Goal: Task Accomplishment & Management: Manage account settings

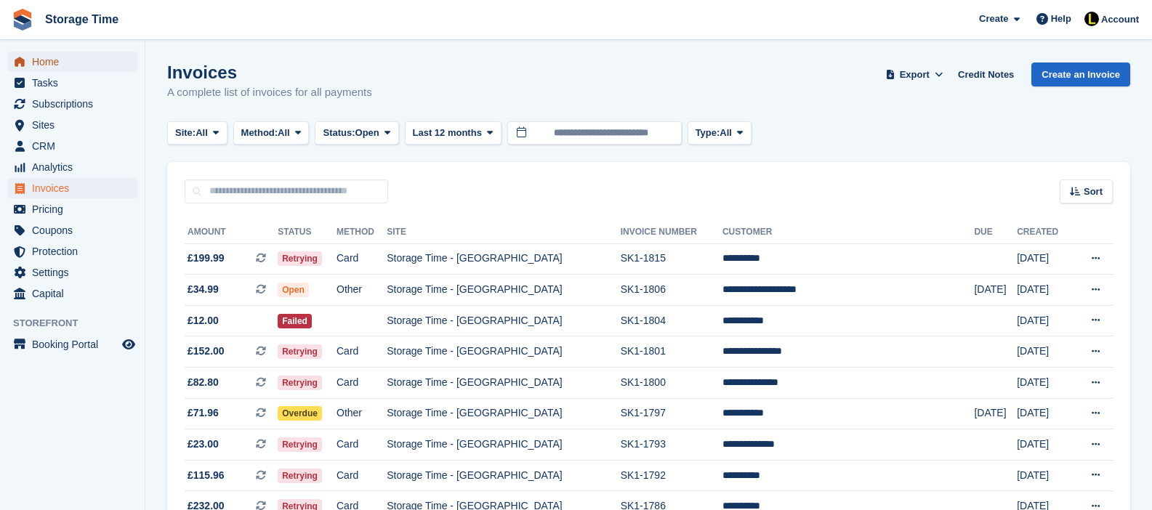
click at [46, 62] on span "Home" at bounding box center [75, 62] width 87 height 20
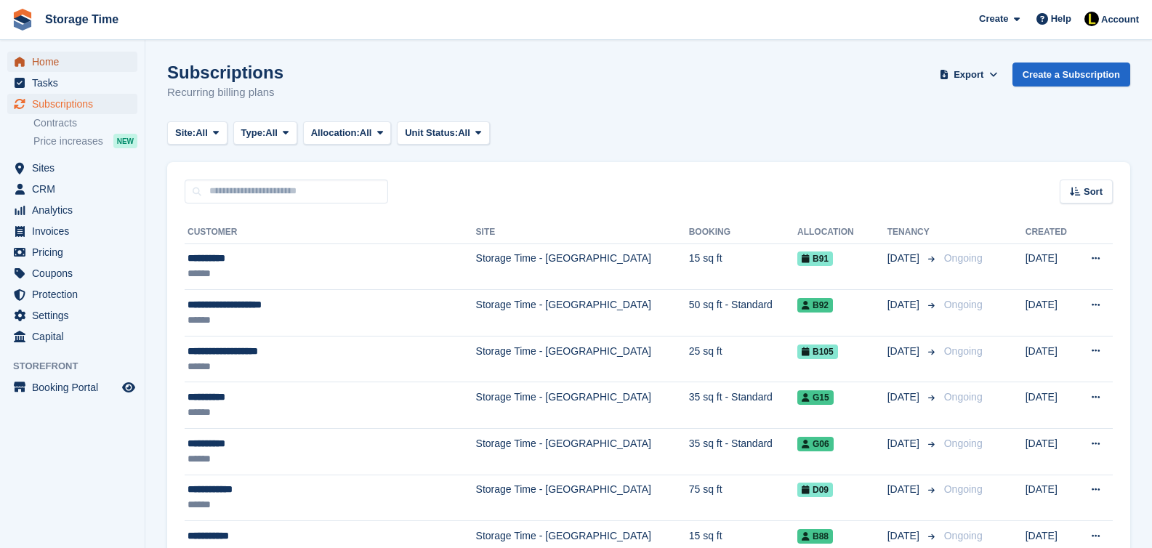
click at [56, 62] on span "Home" at bounding box center [75, 62] width 87 height 20
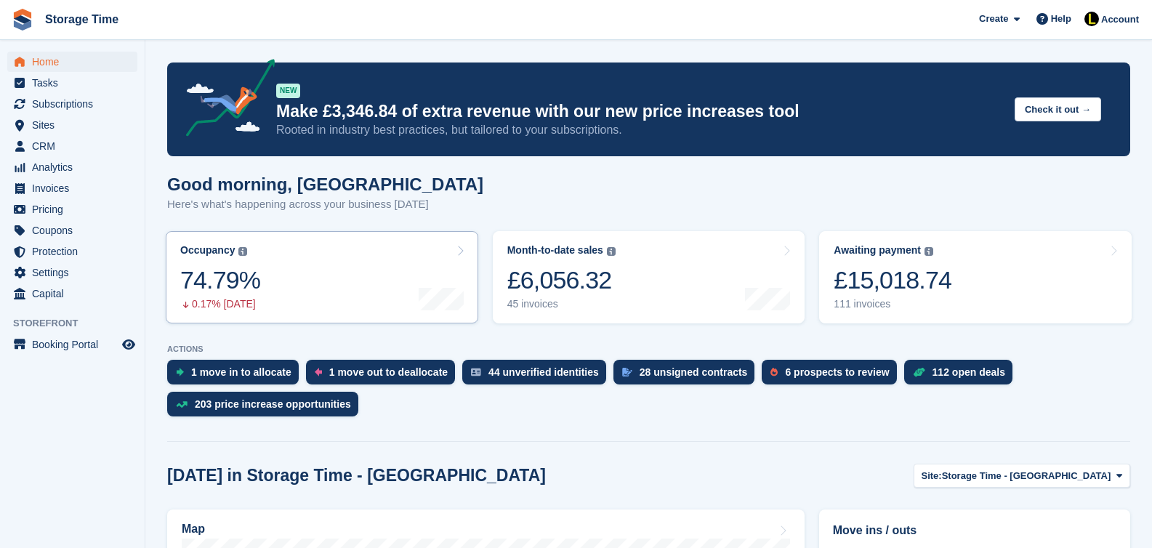
click at [339, 285] on link "Occupancy The percentage of all currently allocated units in terms of area. Inc…" at bounding box center [322, 277] width 312 height 92
click at [326, 267] on link "Occupancy The percentage of all currently allocated units in terms of area. Inc…" at bounding box center [322, 277] width 312 height 92
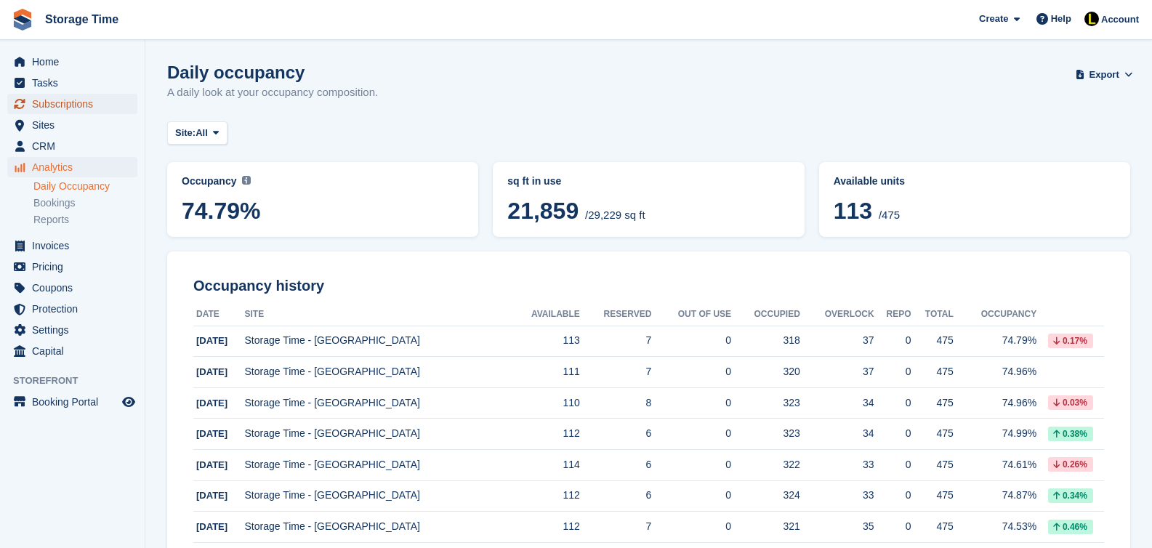
click at [60, 99] on span "Subscriptions" at bounding box center [75, 104] width 87 height 20
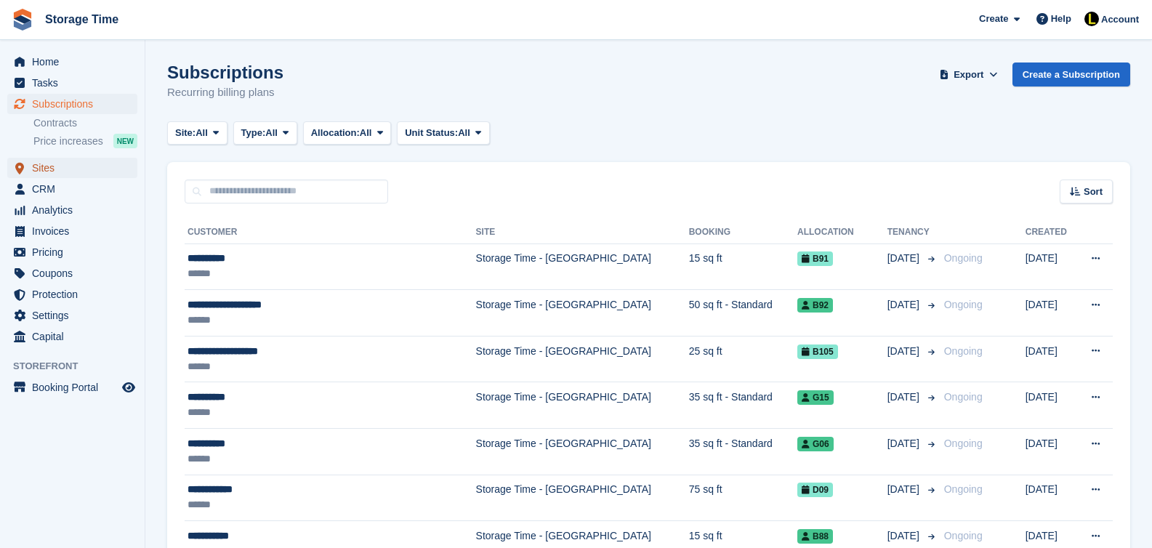
click at [53, 174] on span "Sites" at bounding box center [75, 168] width 87 height 20
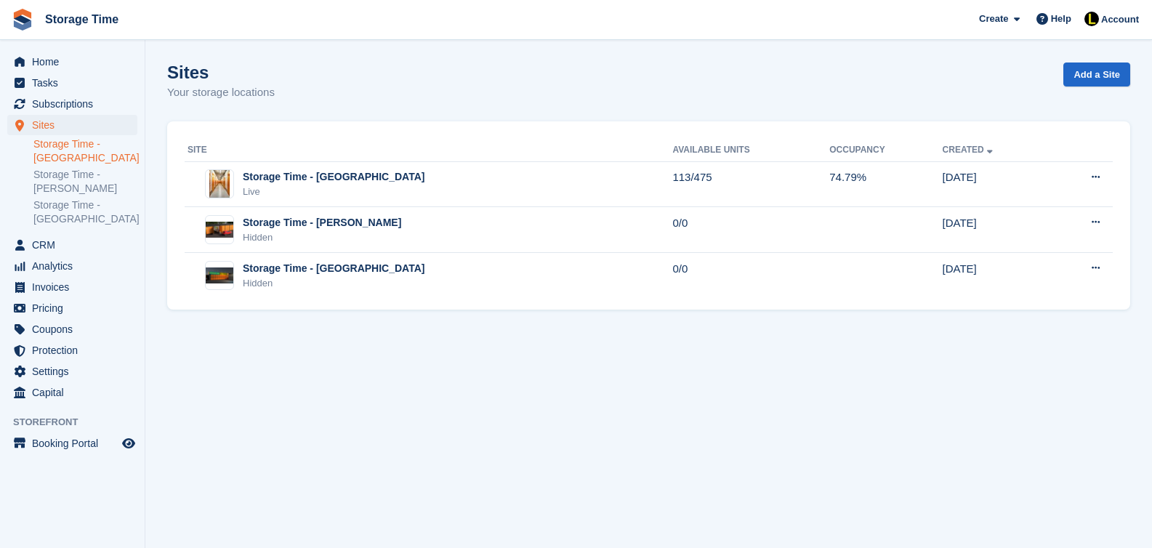
click at [62, 139] on link "Storage Time - [GEOGRAPHIC_DATA]" at bounding box center [85, 151] width 104 height 28
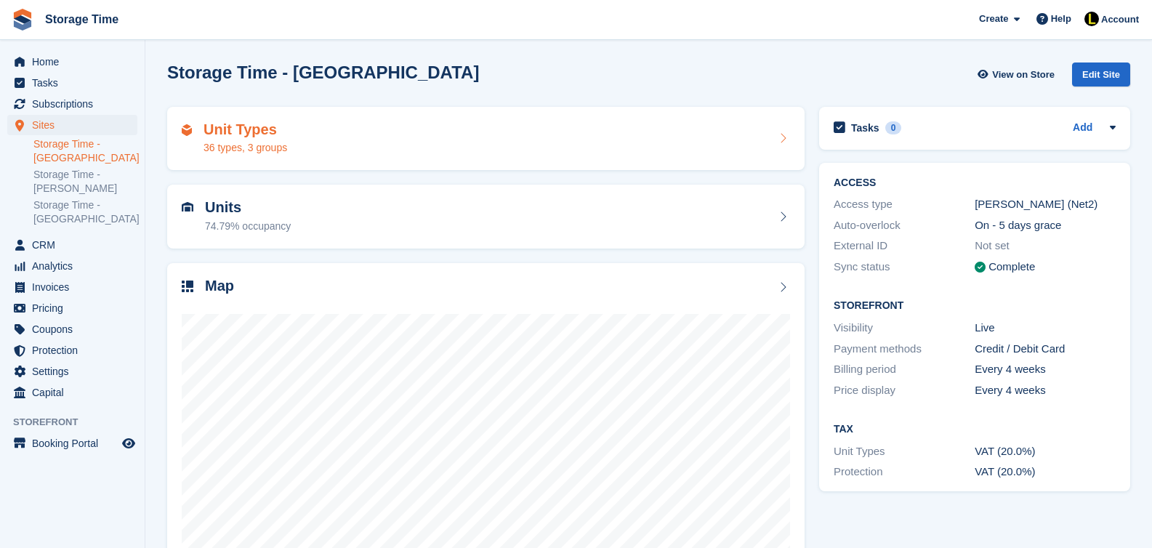
click at [443, 148] on div "Unit Types 36 types, 3 groups" at bounding box center [486, 138] width 608 height 35
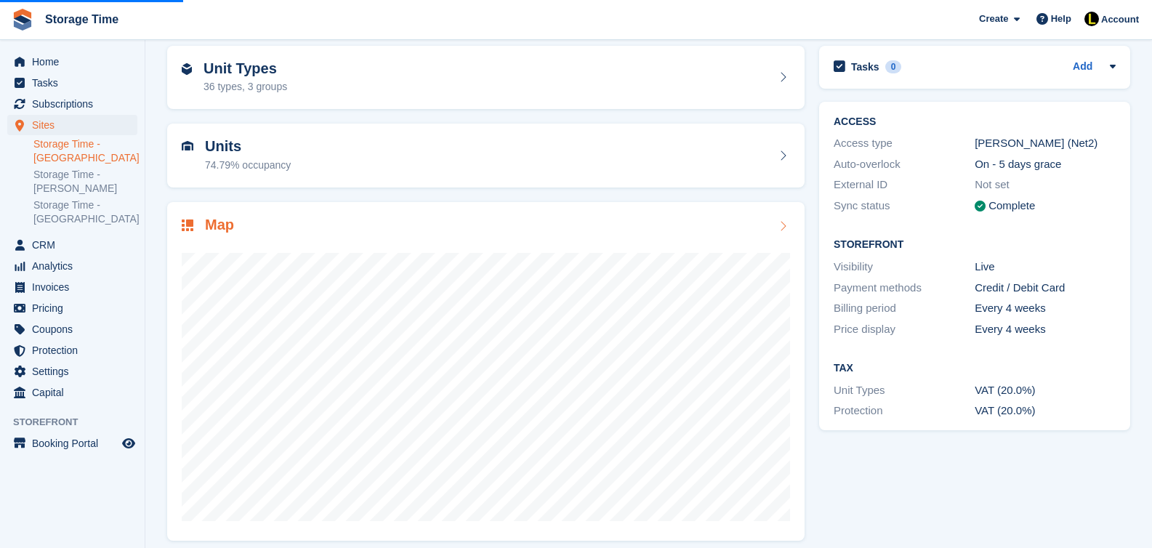
scroll to position [72, 0]
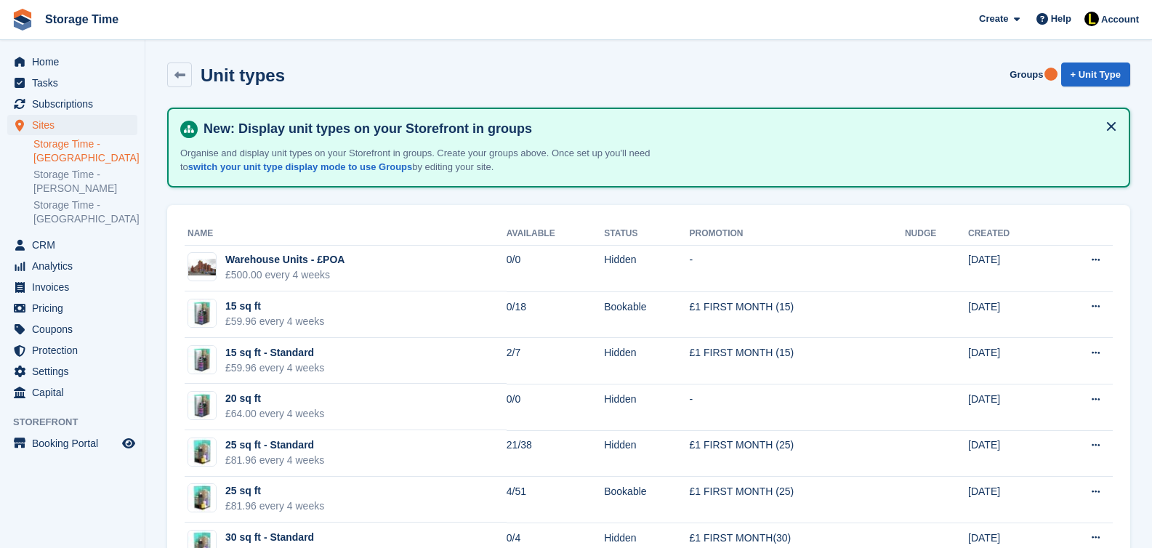
click at [78, 155] on link "Storage Time - [GEOGRAPHIC_DATA]" at bounding box center [85, 151] width 104 height 28
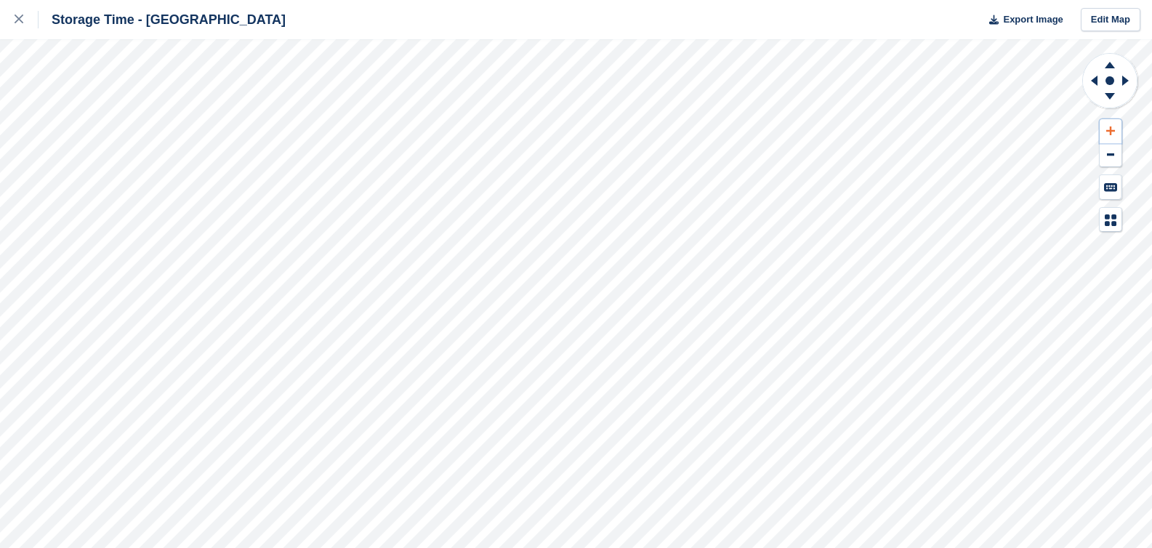
click at [1111, 129] on icon at bounding box center [1110, 131] width 9 height 10
click at [1111, 134] on icon at bounding box center [1110, 131] width 9 height 10
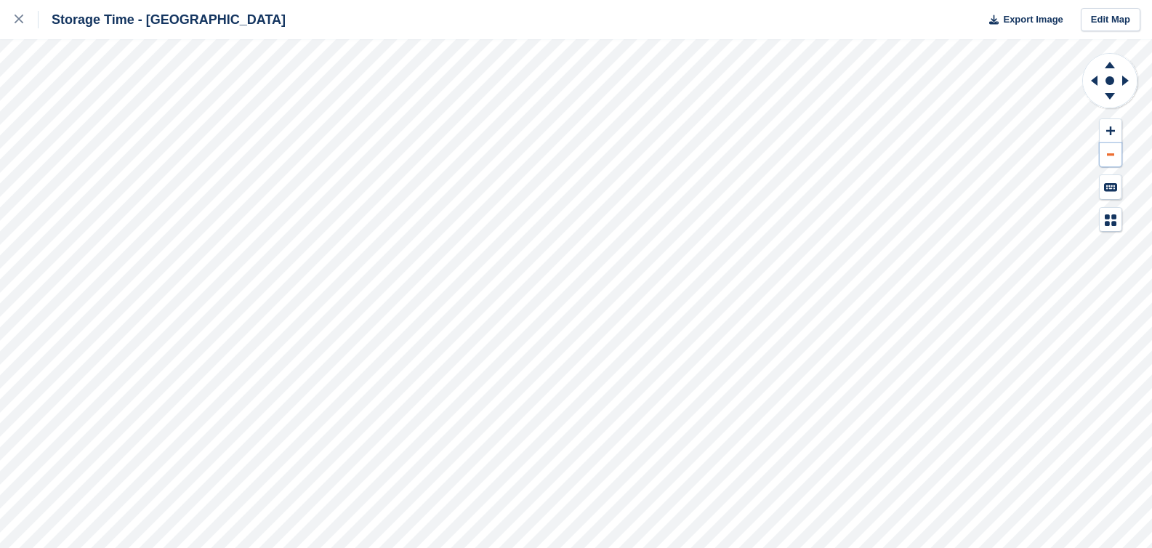
click at [1108, 151] on button at bounding box center [1111, 155] width 22 height 24
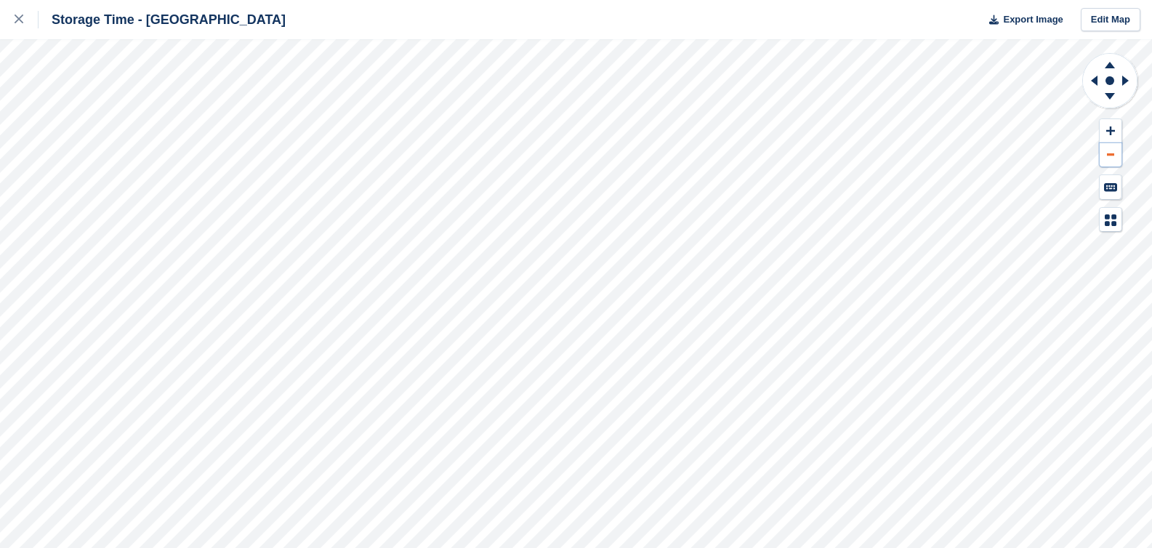
click at [1108, 151] on button at bounding box center [1111, 155] width 22 height 24
click at [17, 20] on icon at bounding box center [19, 19] width 9 height 9
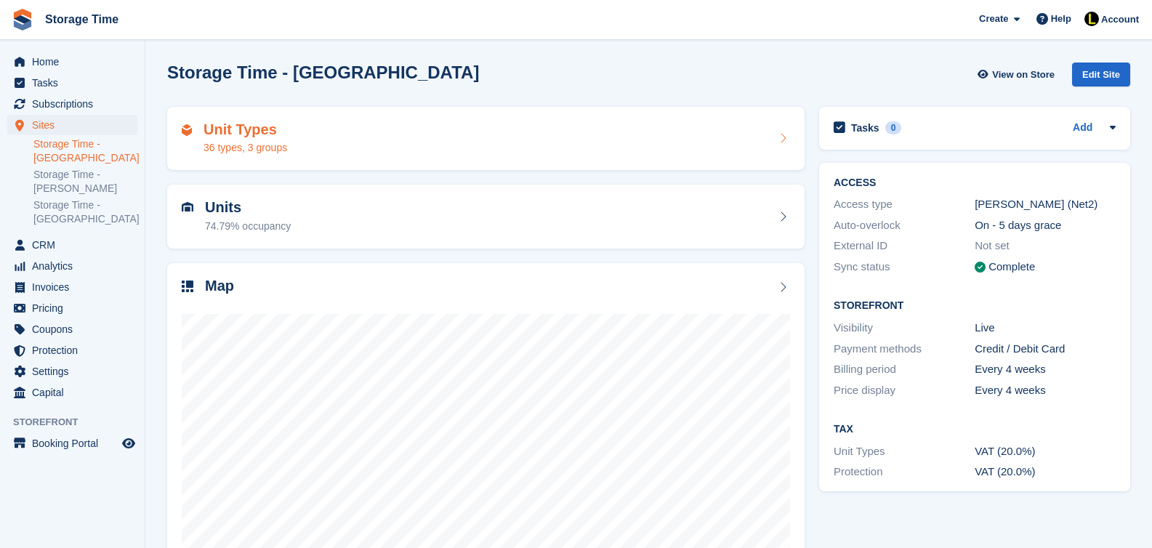
click at [777, 138] on icon at bounding box center [782, 138] width 15 height 12
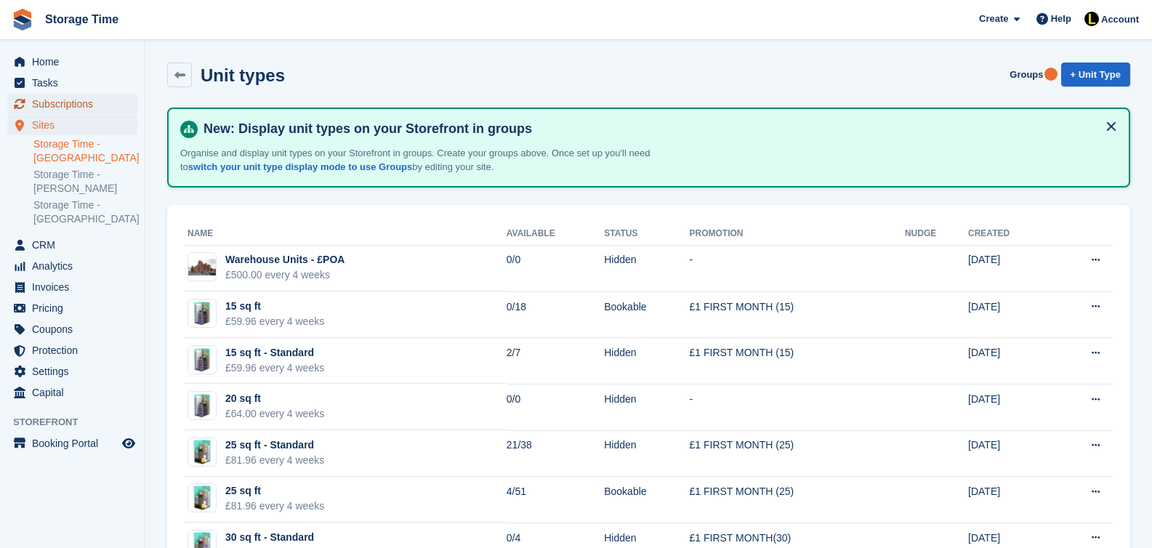
click at [57, 100] on span "Subscriptions" at bounding box center [75, 104] width 87 height 20
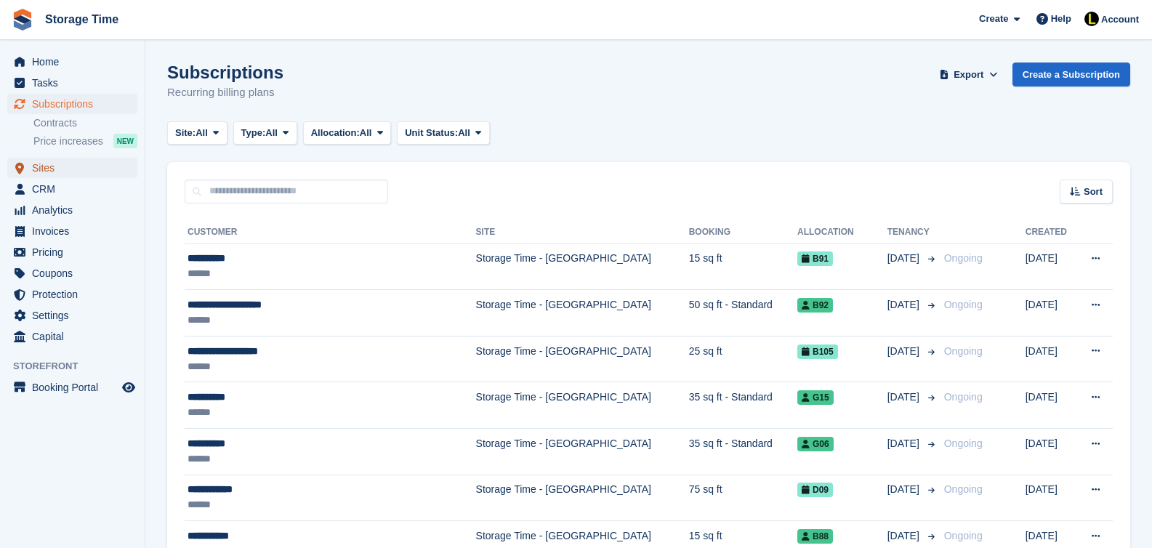
click at [47, 174] on span "Sites" at bounding box center [75, 168] width 87 height 20
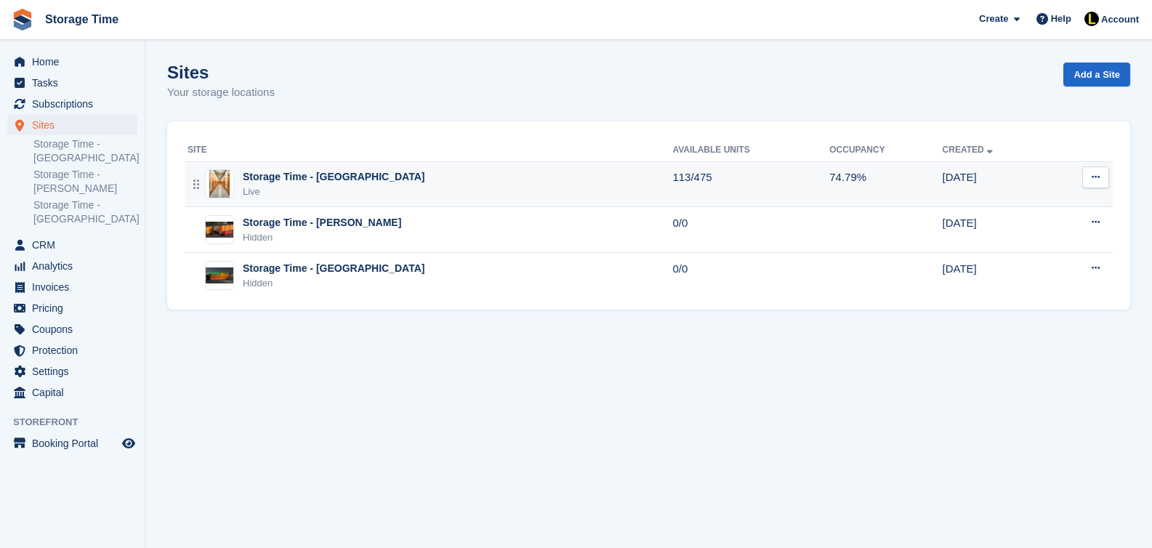
click at [313, 204] on td "Storage Time - Stockport Live" at bounding box center [429, 184] width 488 height 46
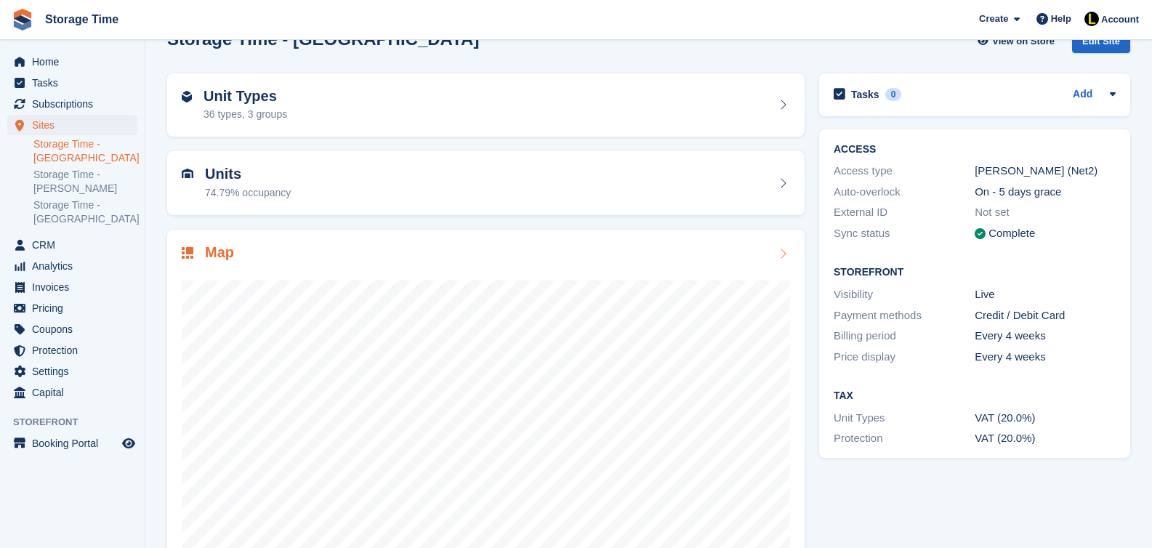
scroll to position [72, 0]
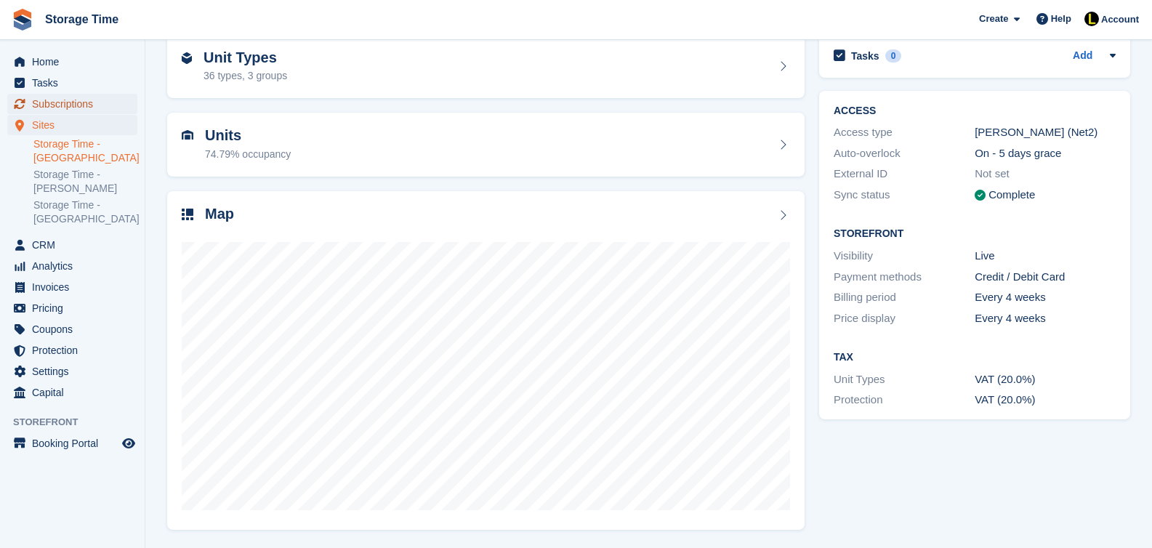
click at [57, 105] on span "Subscriptions" at bounding box center [75, 104] width 87 height 20
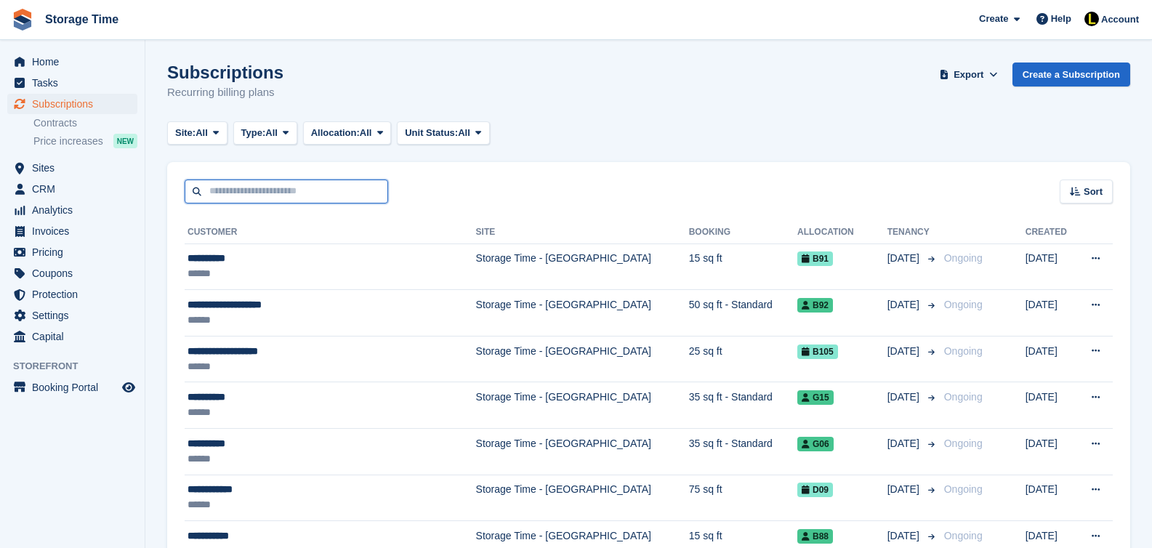
click at [253, 195] on input "text" at bounding box center [286, 191] width 203 height 24
paste input "***"
type input "***"
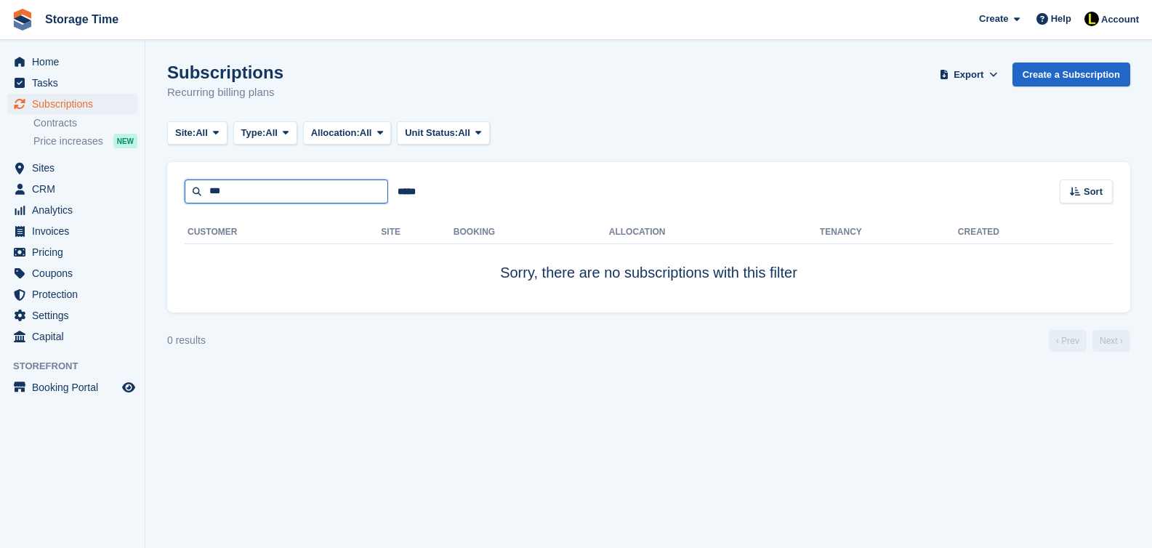
click at [229, 197] on input "***" at bounding box center [286, 191] width 203 height 24
click at [402, 193] on input "*****" at bounding box center [406, 191] width 37 height 24
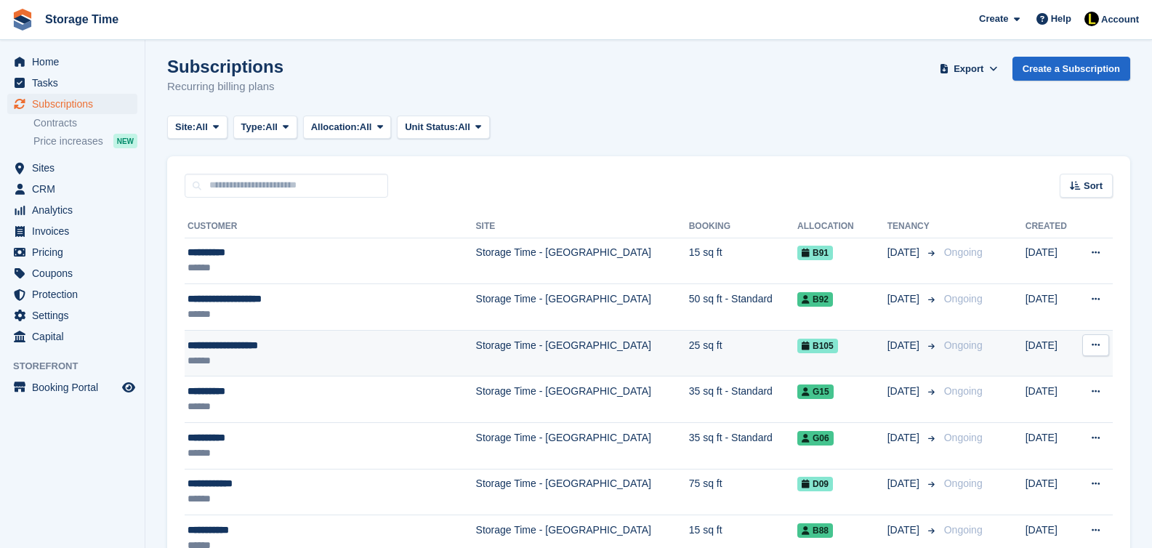
scroll to position [3, 0]
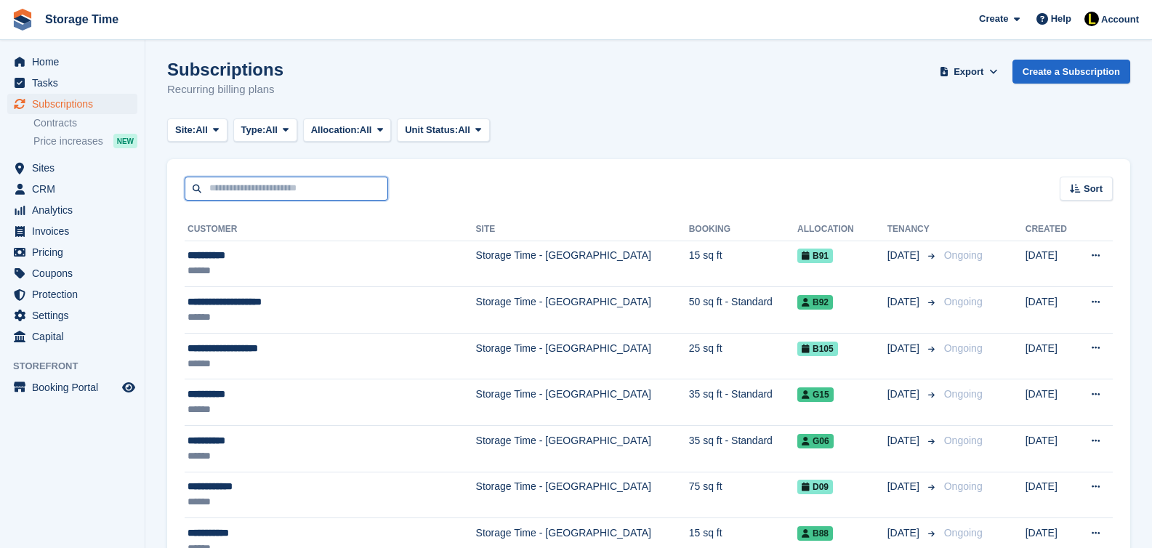
click at [275, 182] on input "text" at bounding box center [286, 189] width 203 height 24
paste input "***"
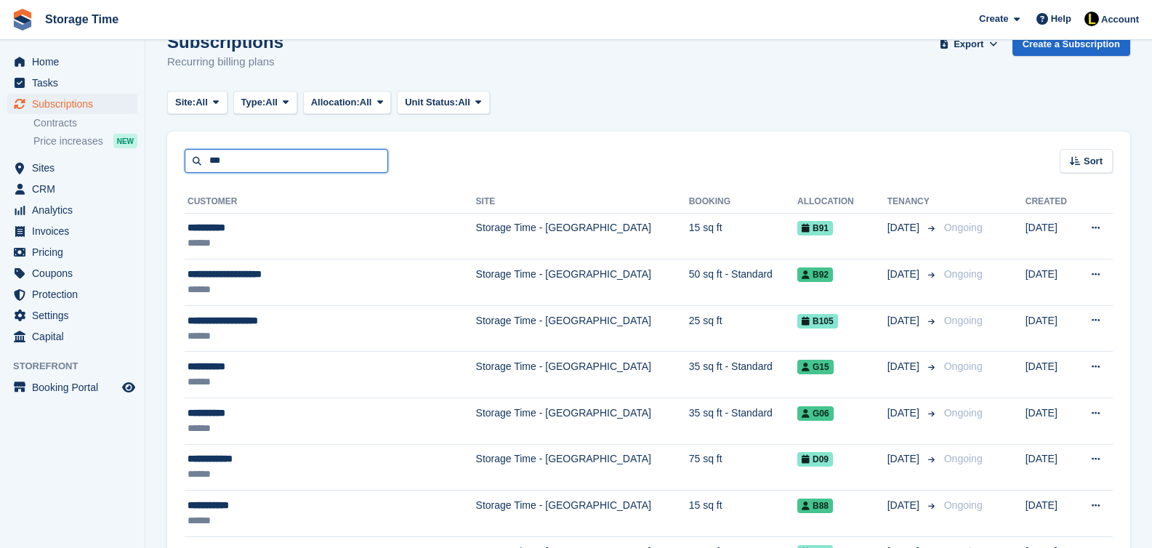
scroll to position [0, 0]
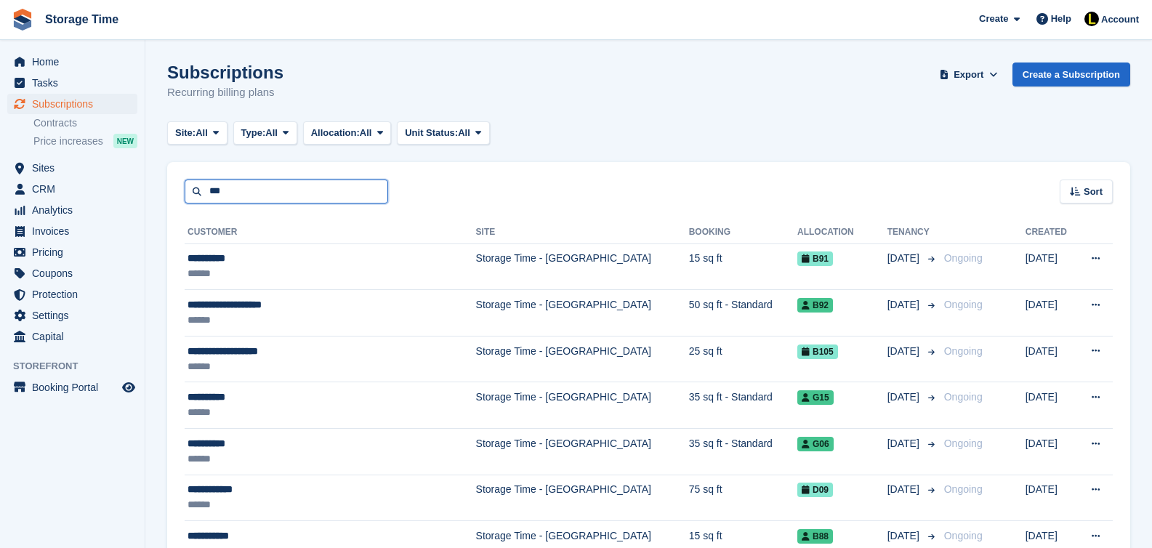
type input "***"
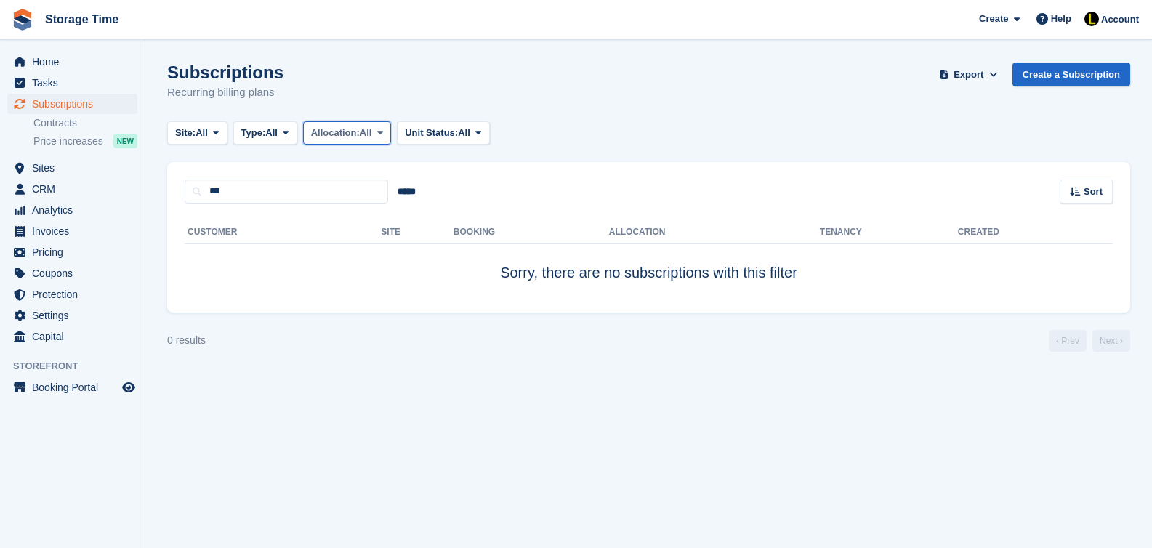
click at [383, 130] on icon at bounding box center [380, 132] width 6 height 9
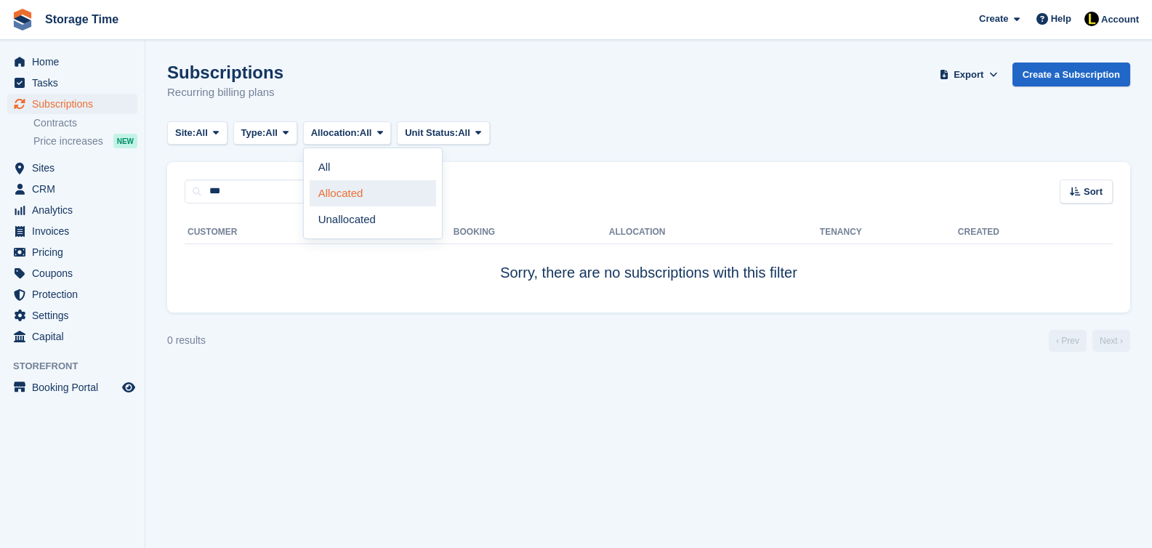
click at [363, 197] on link "Allocated" at bounding box center [373, 193] width 126 height 26
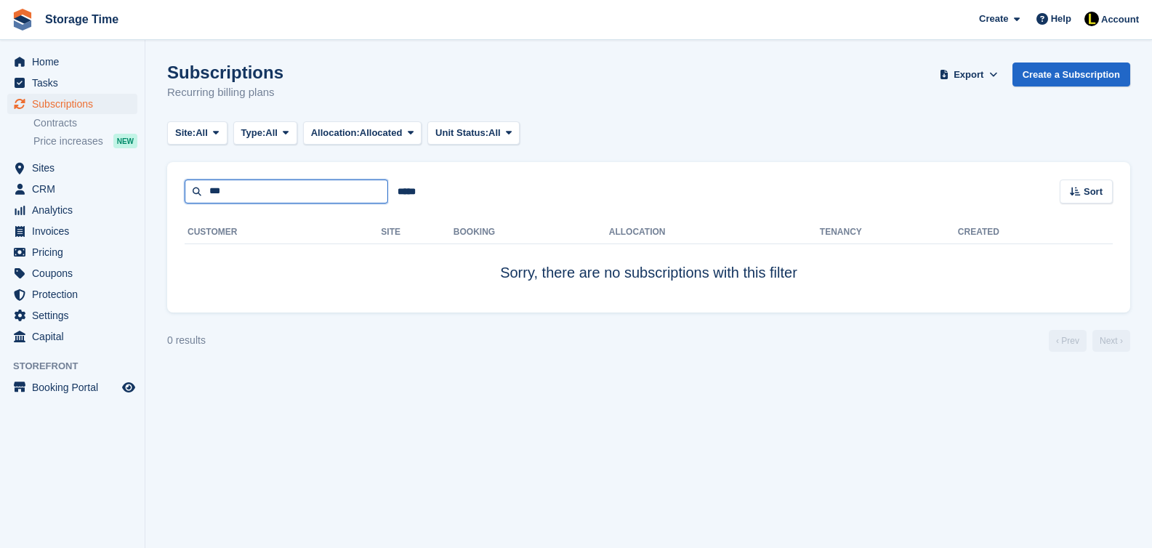
click at [265, 188] on input "***" at bounding box center [286, 191] width 203 height 24
type input "*"
click at [767, 82] on div "Subscriptions Recurring billing plans Export Export Subscriptions Export a CSV …" at bounding box center [648, 90] width 963 height 56
click at [71, 107] on span "Subscriptions" at bounding box center [75, 104] width 87 height 20
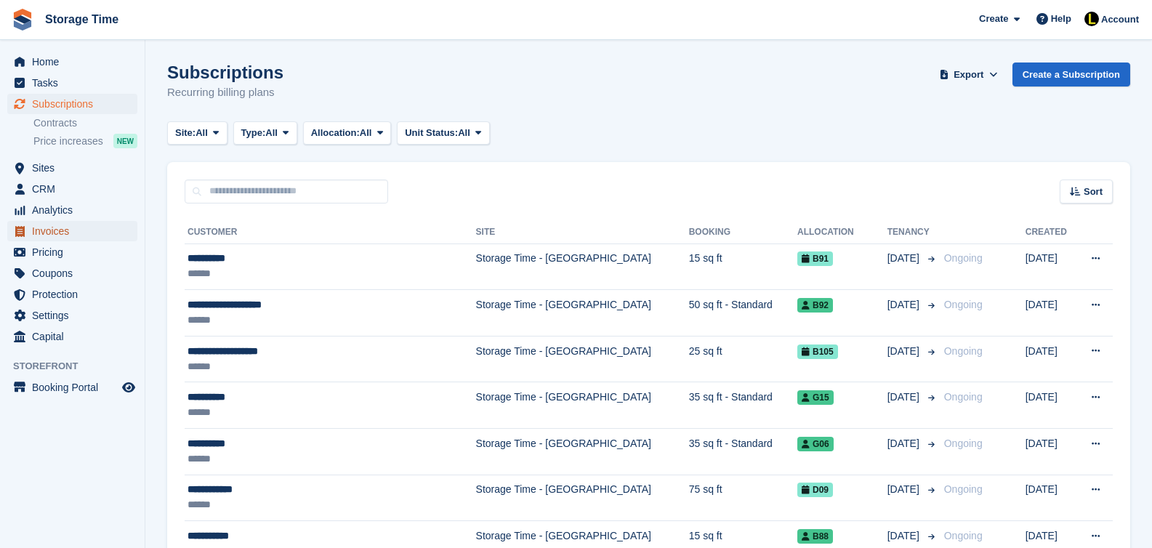
click at [39, 234] on span "Invoices" at bounding box center [75, 231] width 87 height 20
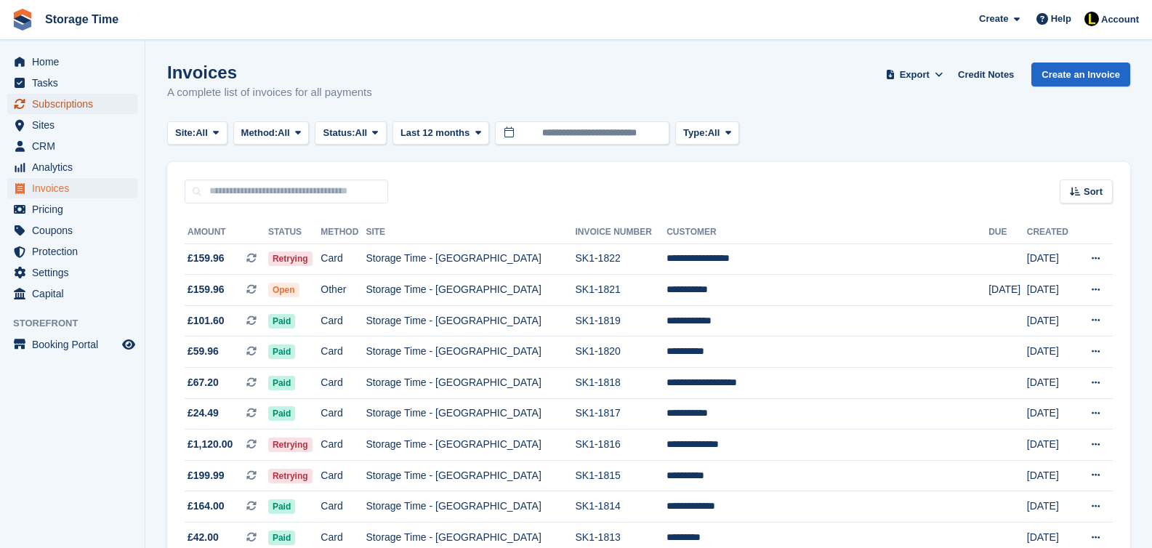
click at [54, 97] on span "Subscriptions" at bounding box center [75, 104] width 87 height 20
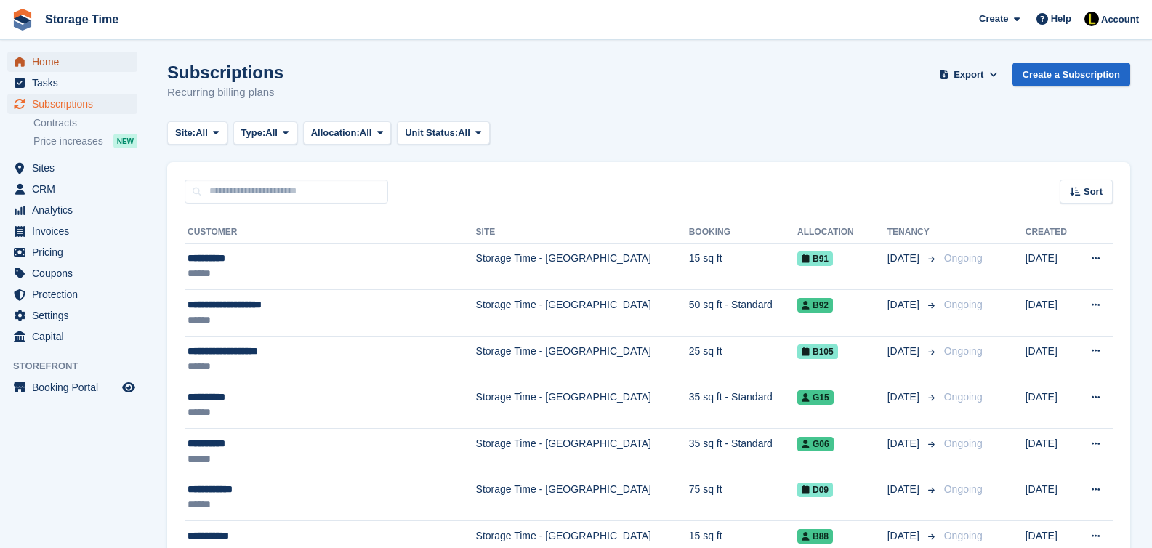
click at [54, 67] on span "Home" at bounding box center [75, 62] width 87 height 20
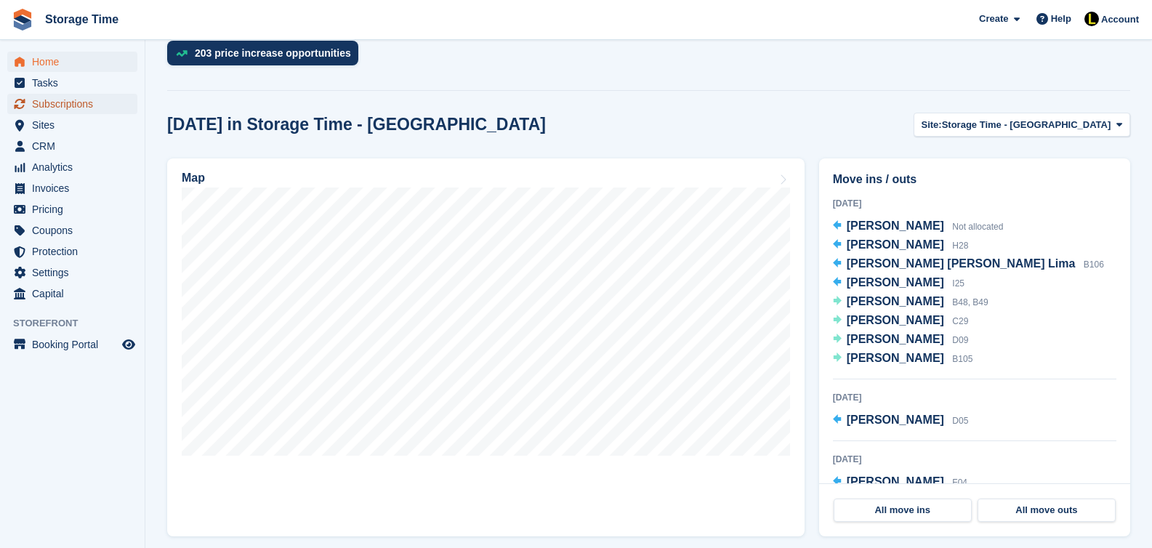
click at [69, 100] on span "Subscriptions" at bounding box center [75, 104] width 87 height 20
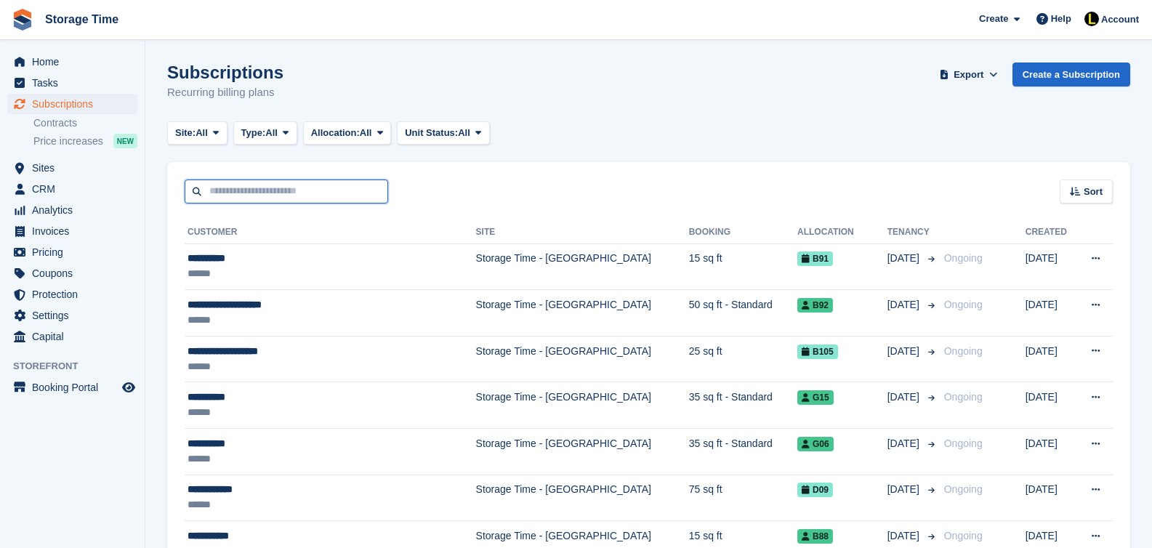
click at [262, 192] on input "text" at bounding box center [286, 191] width 203 height 24
paste input "***"
type input "***"
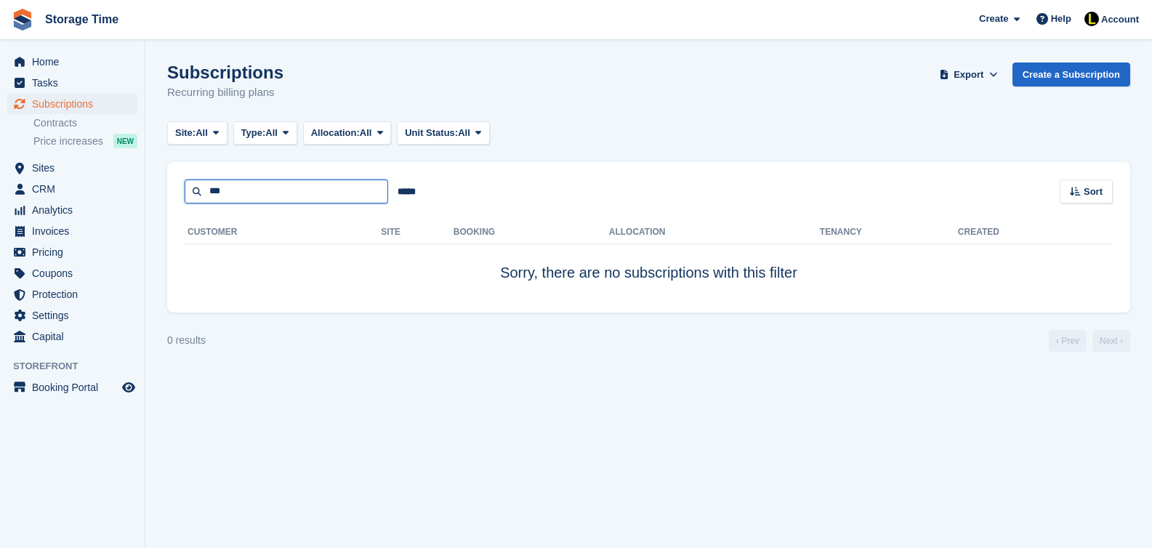
click at [259, 190] on input "***" at bounding box center [286, 191] width 203 height 24
click at [905, 105] on div "Subscriptions Recurring billing plans Export Export Subscriptions Export a CSV …" at bounding box center [648, 90] width 963 height 56
click at [55, 65] on span "Home" at bounding box center [75, 62] width 87 height 20
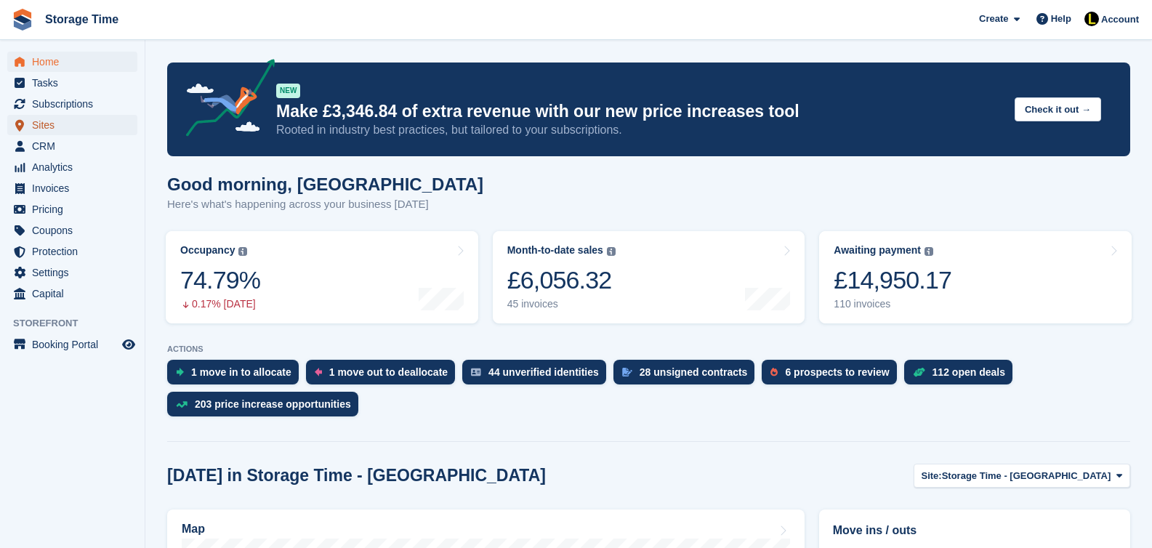
click at [79, 121] on span "Sites" at bounding box center [75, 125] width 87 height 20
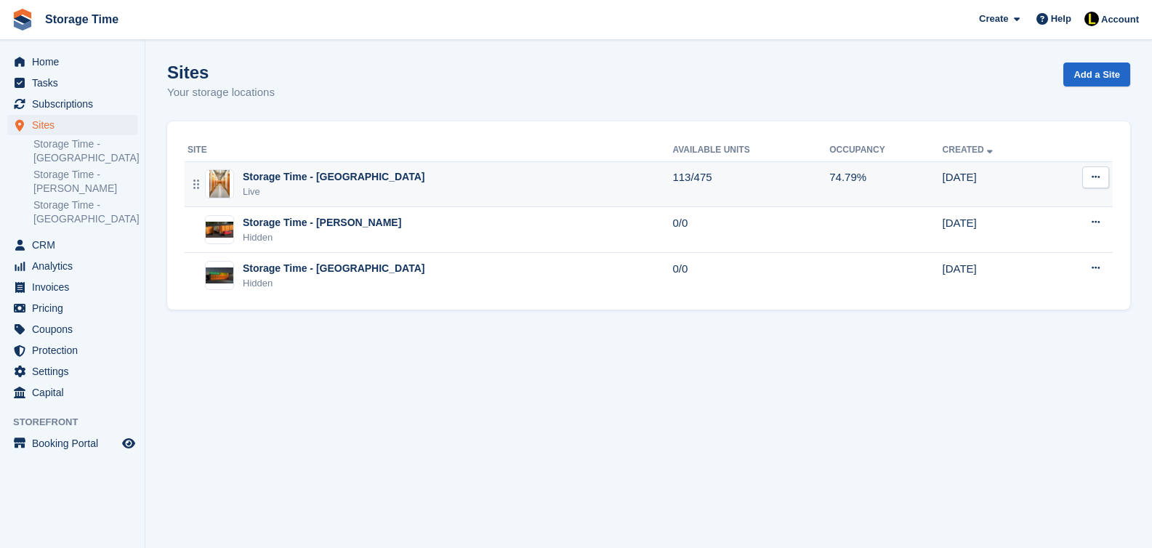
click at [310, 193] on div "Live" at bounding box center [334, 192] width 182 height 15
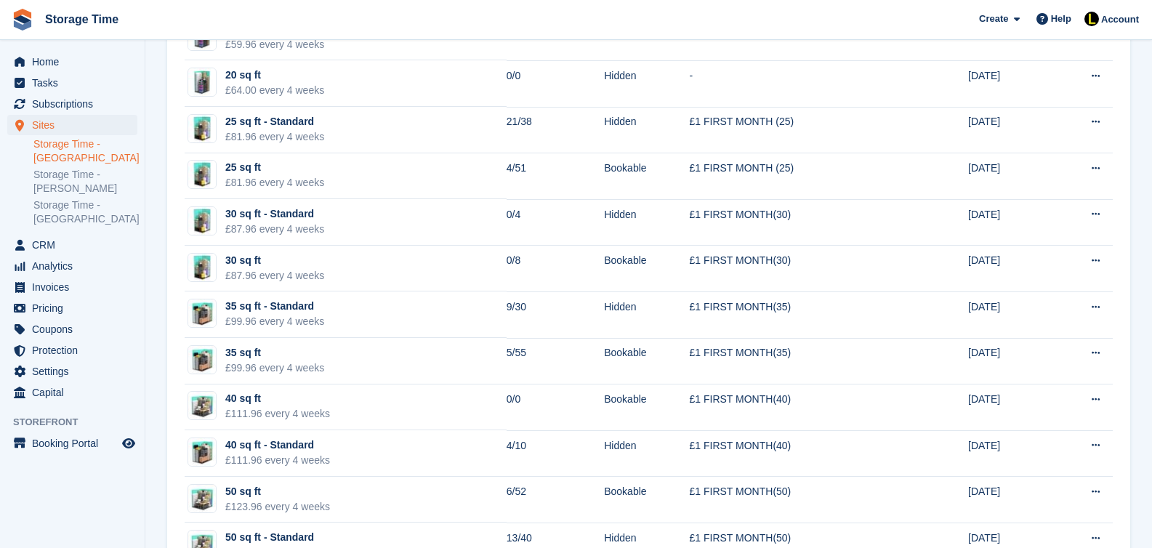
scroll to position [16, 0]
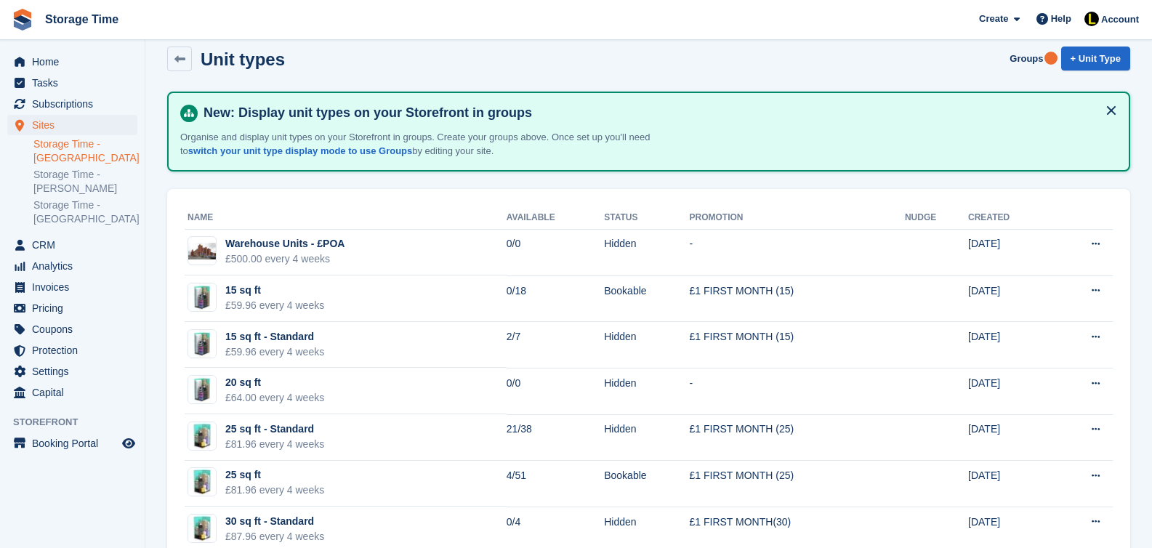
click at [52, 150] on link "Storage Time - [GEOGRAPHIC_DATA]" at bounding box center [85, 151] width 104 height 28
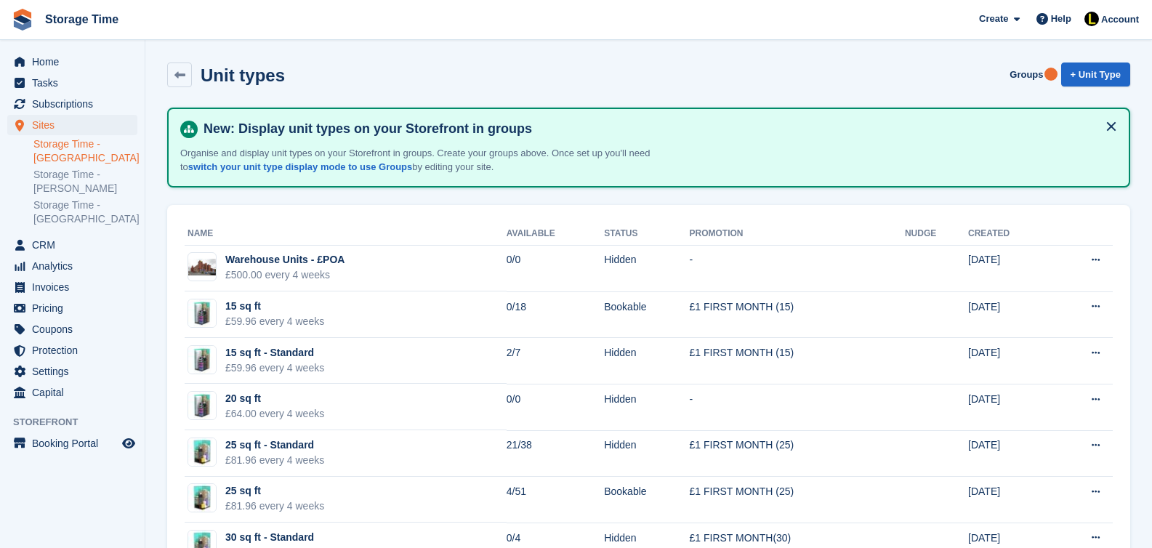
click at [51, 148] on link "Storage Time - [GEOGRAPHIC_DATA]" at bounding box center [85, 151] width 104 height 28
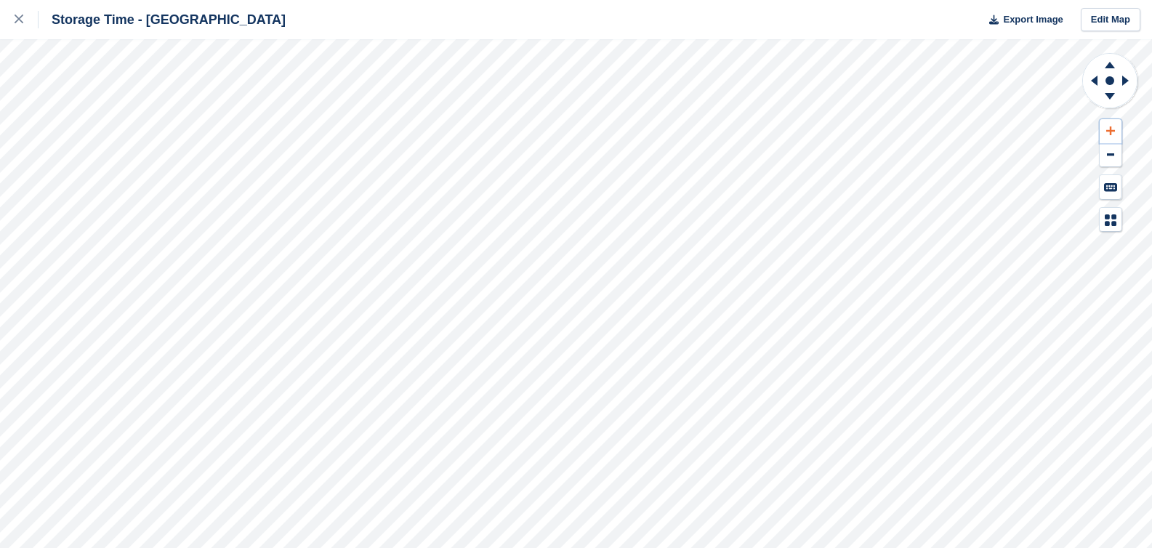
click at [1112, 128] on icon at bounding box center [1110, 131] width 9 height 10
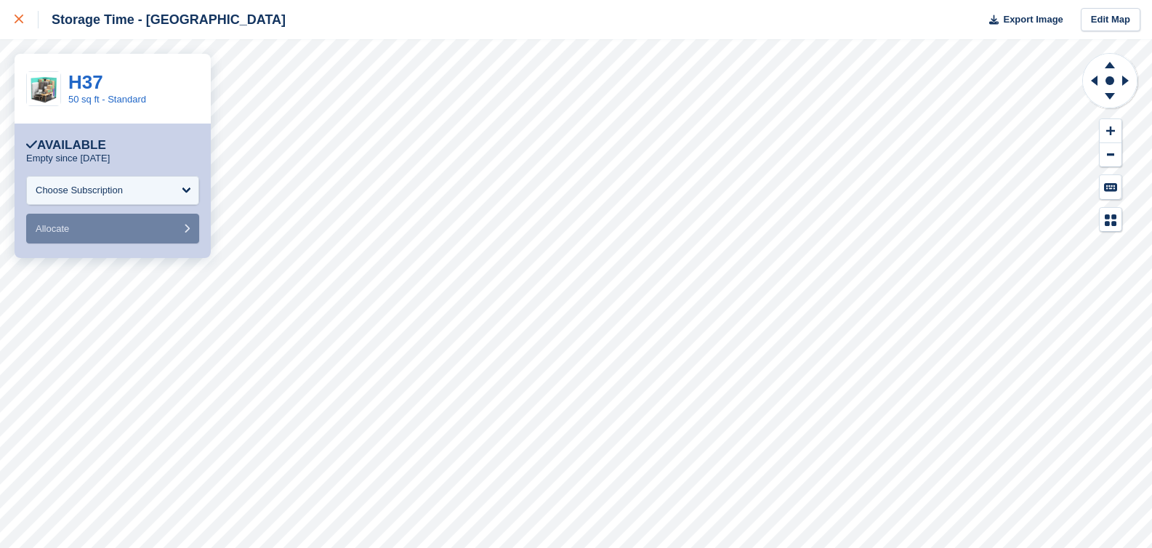
click at [17, 25] on div at bounding box center [27, 19] width 24 height 17
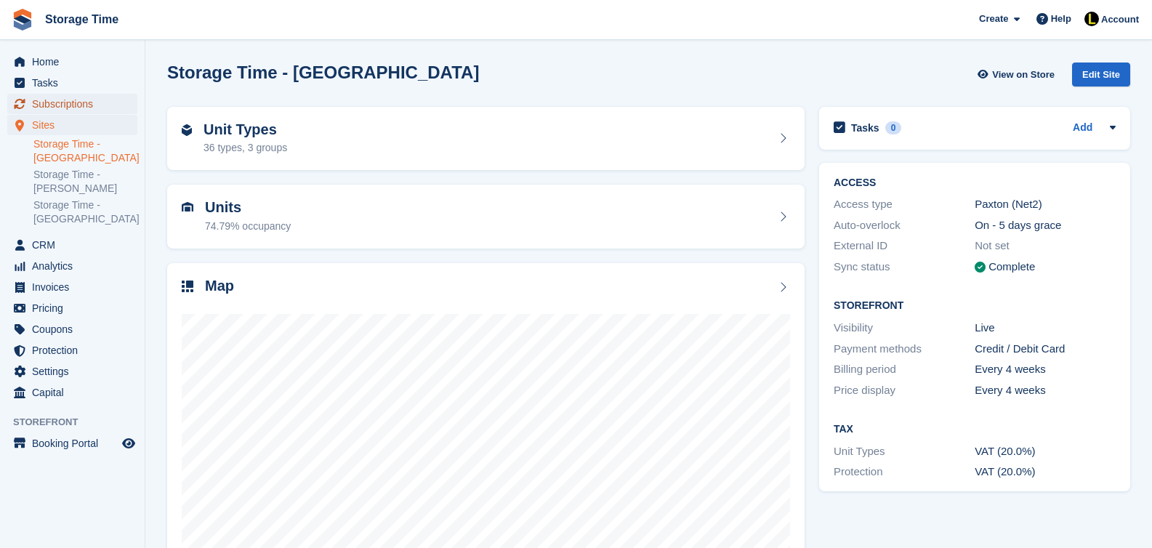
click at [60, 98] on span "Subscriptions" at bounding box center [75, 104] width 87 height 20
